Goal: Information Seeking & Learning: Check status

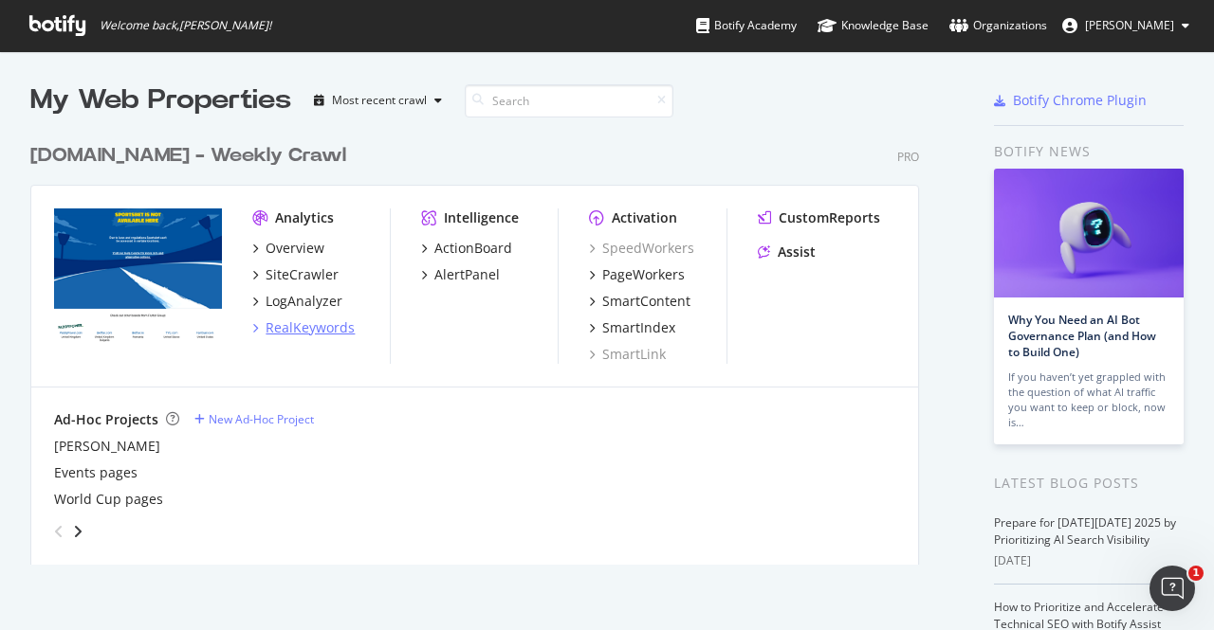
click at [313, 326] on div "RealKeywords" at bounding box center [309, 328] width 89 height 19
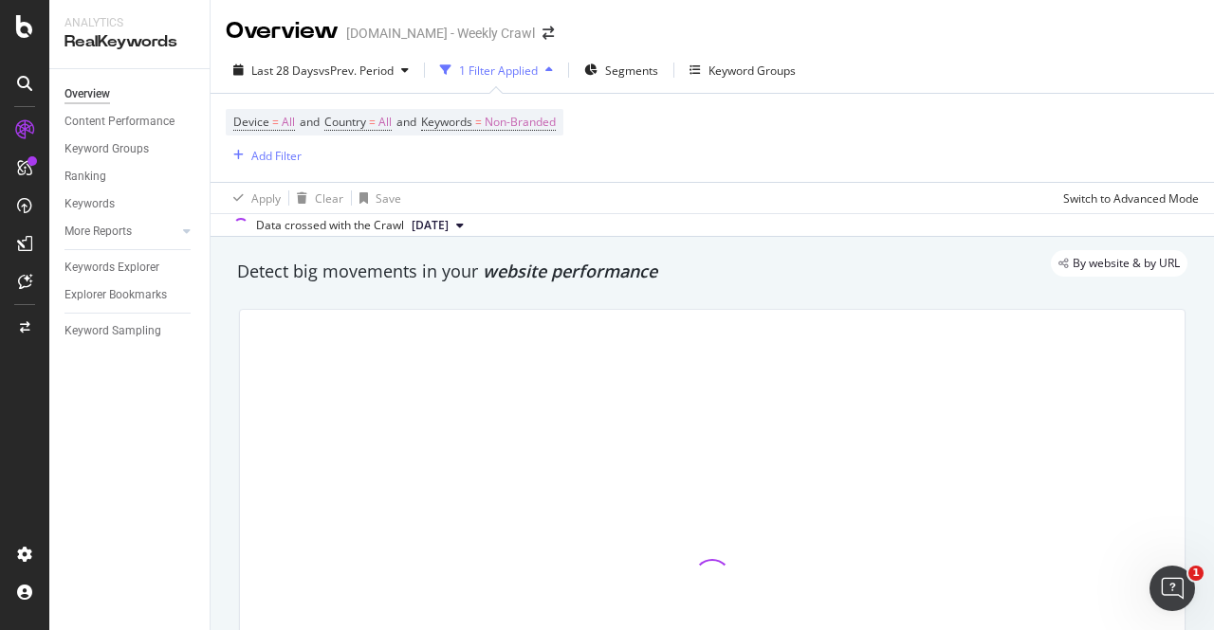
click at [448, 230] on span "[DATE]" at bounding box center [429, 225] width 37 height 17
click at [360, 357] on div at bounding box center [712, 578] width 944 height 537
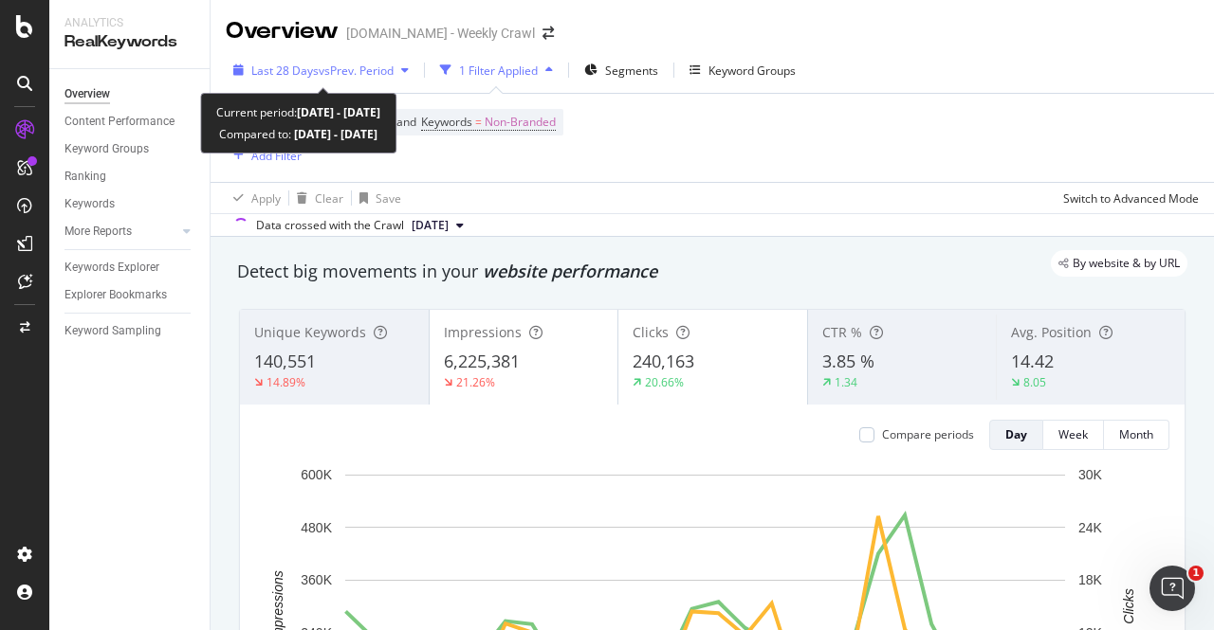
click at [369, 65] on span "vs Prev. Period" at bounding box center [356, 71] width 75 height 16
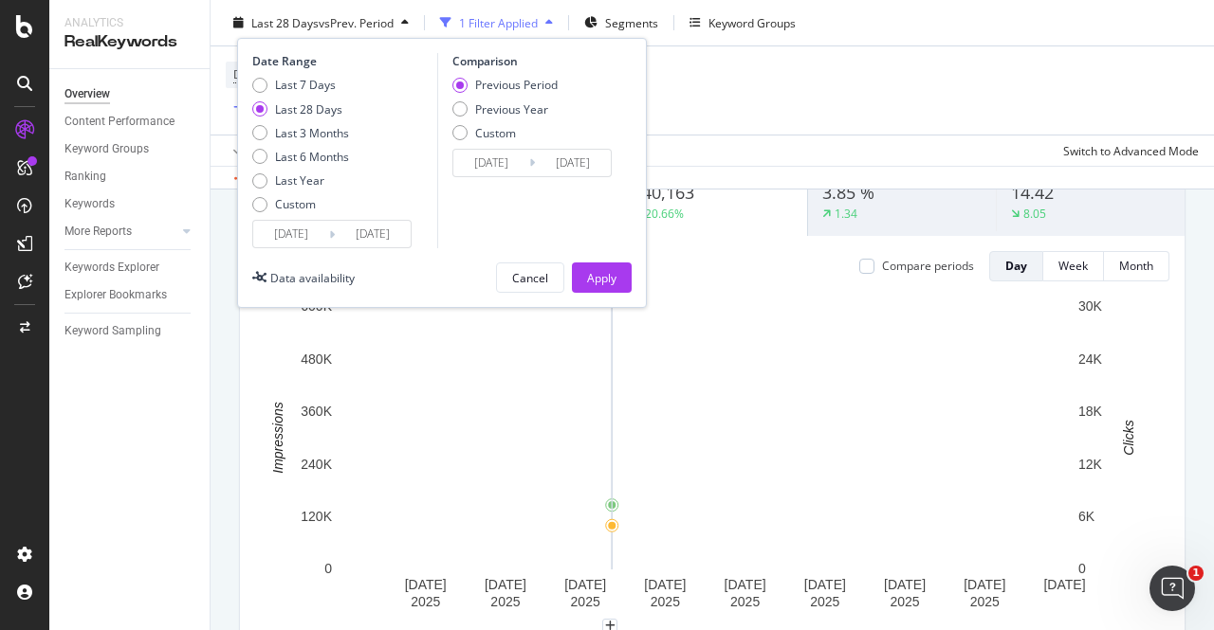
scroll to position [170, 0]
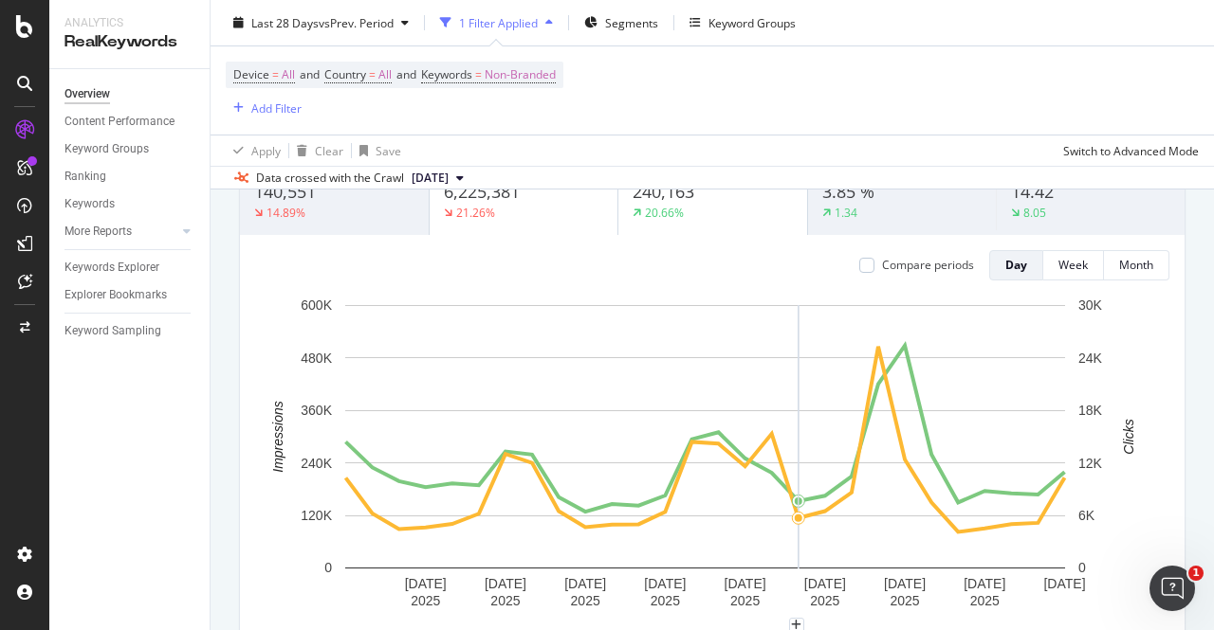
click at [794, 296] on icon "[DATE] [DATE] [DATE] [DATE] [DATE] [DATE] [DATE] [DATE] [DATE] 0 120K 240K 360K…" at bounding box center [705, 461] width 900 height 330
